Goal: Task Accomplishment & Management: Manage account settings

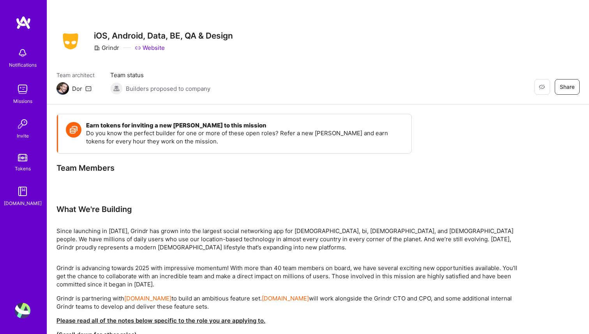
click at [25, 98] on div "Missions" at bounding box center [22, 101] width 19 height 8
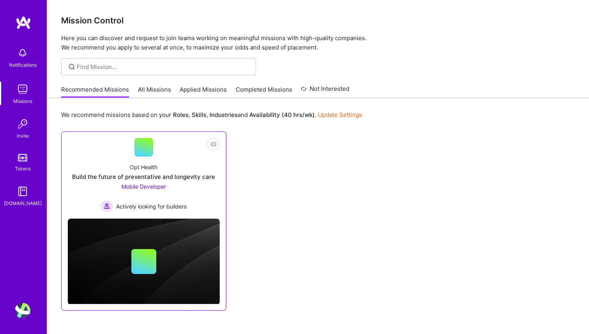
click at [130, 160] on div "Opt Health Build the future of preventative and longevity care Mobile Developer…" at bounding box center [144, 185] width 152 height 56
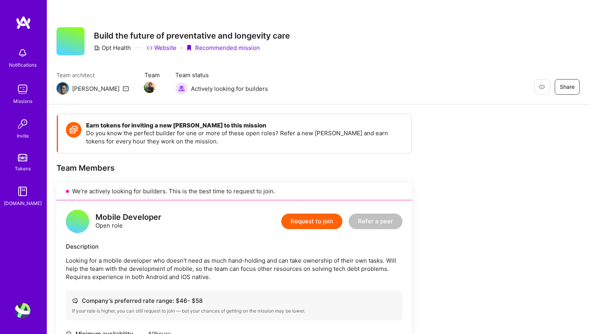
click at [23, 309] on img at bounding box center [23, 311] width 16 height 16
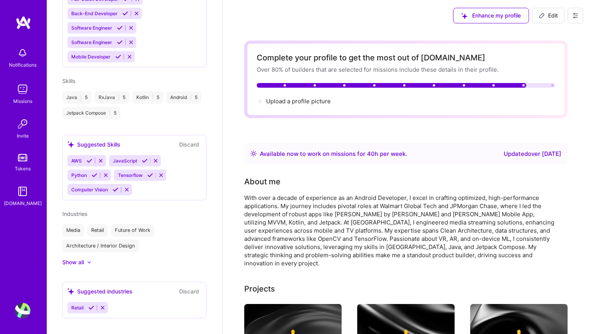
click at [570, 18] on button at bounding box center [575, 16] width 16 height 16
click at [544, 73] on button "Log Out" at bounding box center [553, 73] width 58 height 20
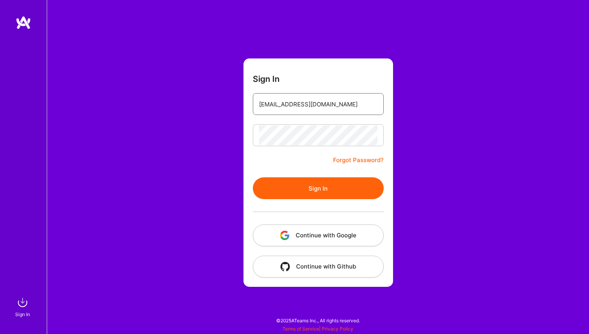
click at [295, 105] on input "[EMAIL_ADDRESS][DOMAIN_NAME]" at bounding box center [318, 104] width 118 height 20
type input "[EMAIL_ADDRESS][DOMAIN_NAME]"
click at [318, 188] on button "Sign In" at bounding box center [318, 188] width 131 height 22
